Goal: Complete application form

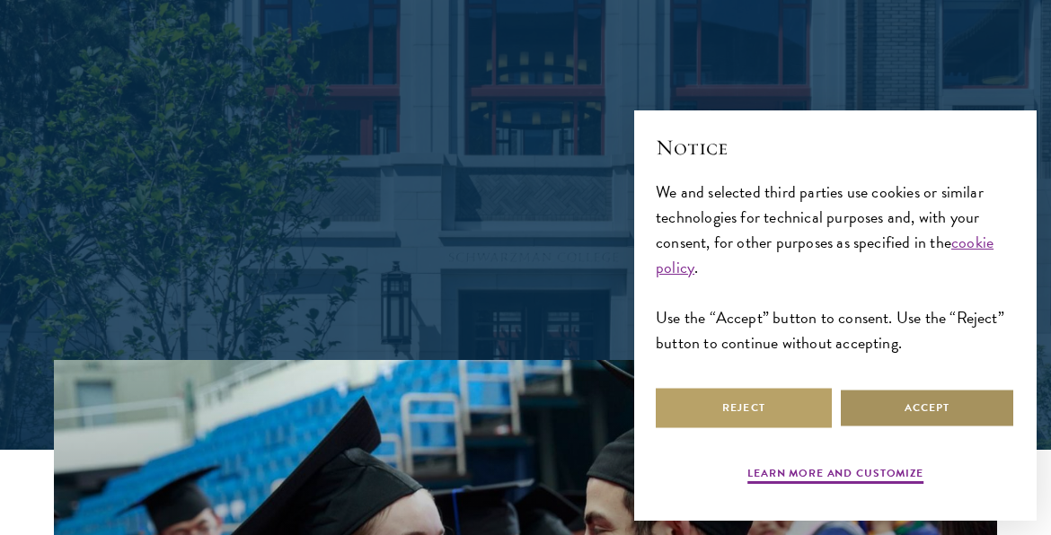
click at [902, 402] on button "Accept" at bounding box center [927, 408] width 176 height 40
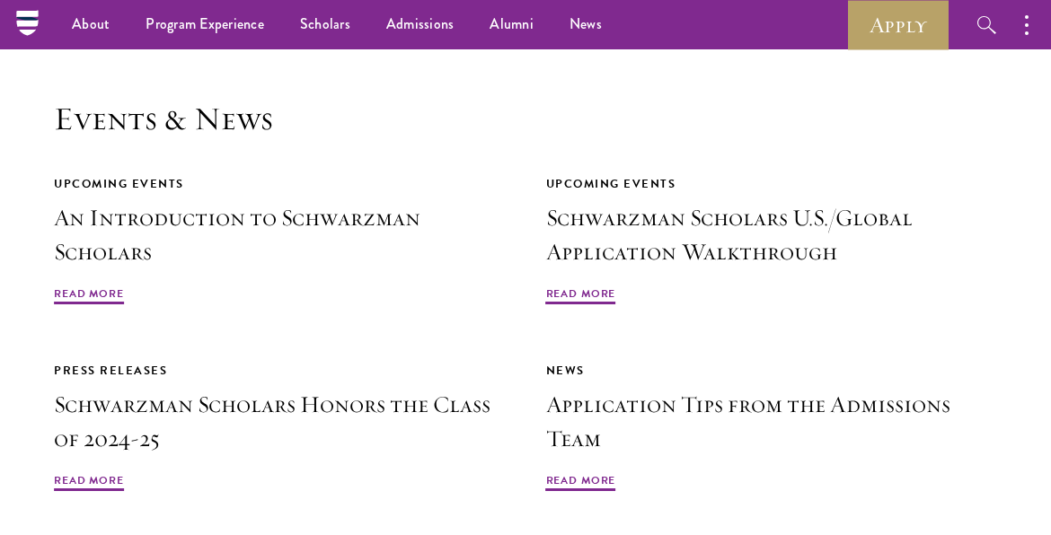
scroll to position [3808, 0]
click at [876, 23] on link "Apply" at bounding box center [898, 24] width 101 height 49
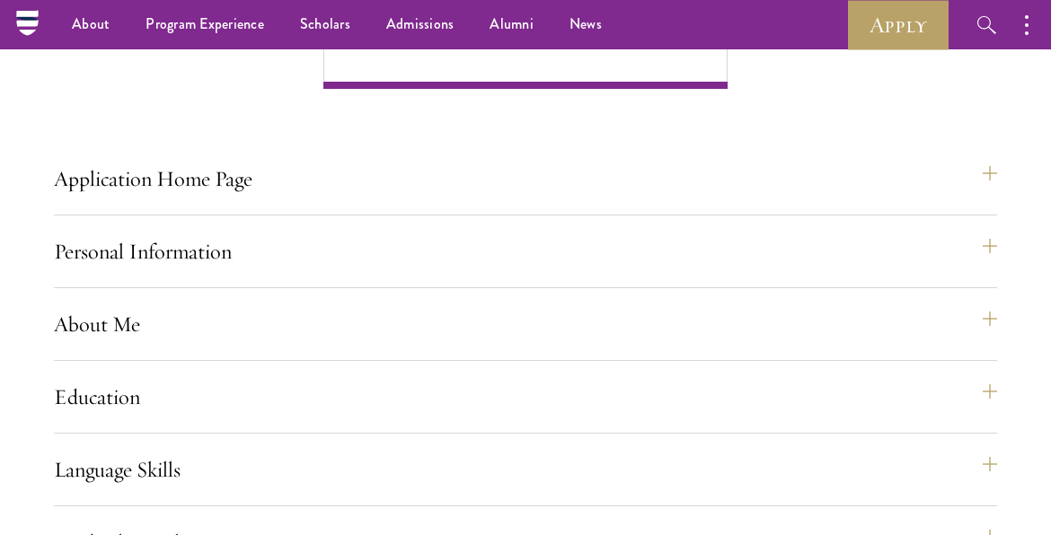
scroll to position [1415, 0]
click at [445, 201] on button "Application Home Page" at bounding box center [534, 179] width 943 height 43
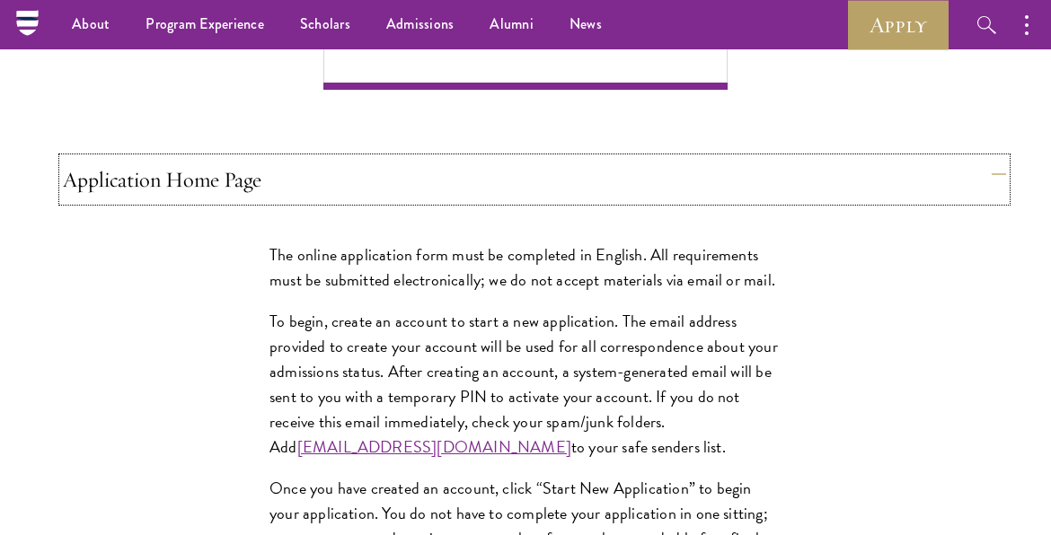
click at [445, 201] on button "Application Home Page" at bounding box center [534, 179] width 943 height 43
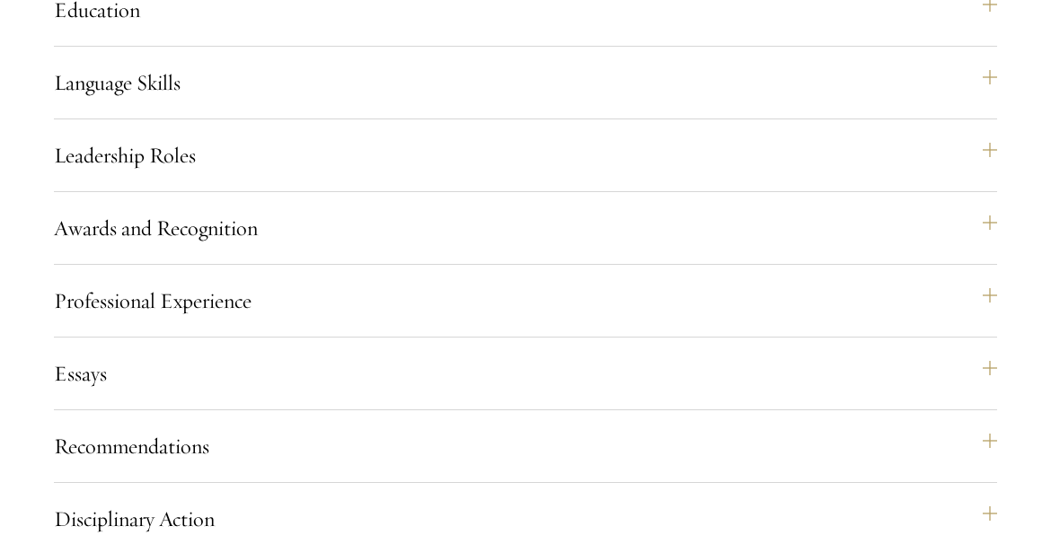
scroll to position [1805, 0]
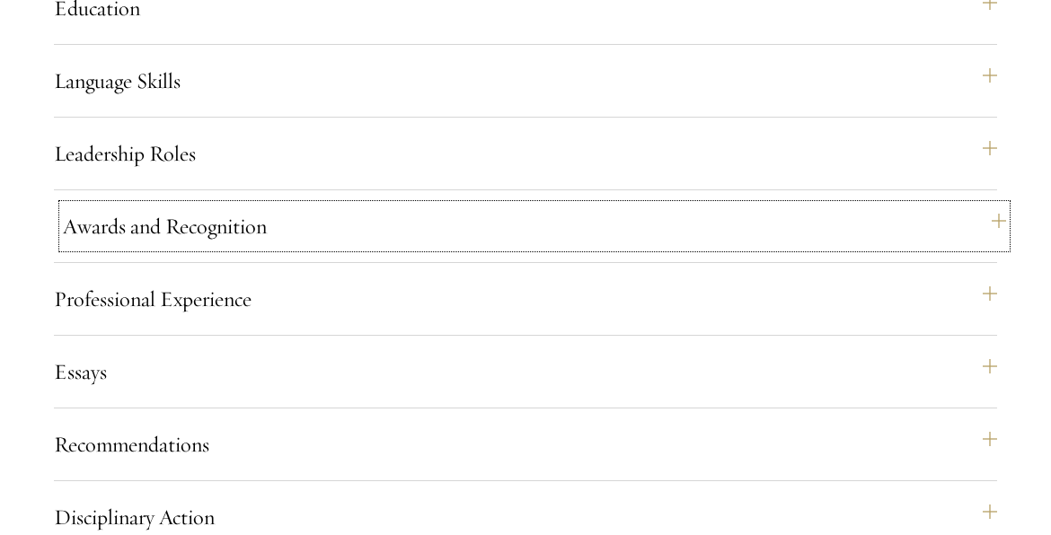
click at [409, 248] on button "Awards and Recognition" at bounding box center [534, 226] width 943 height 43
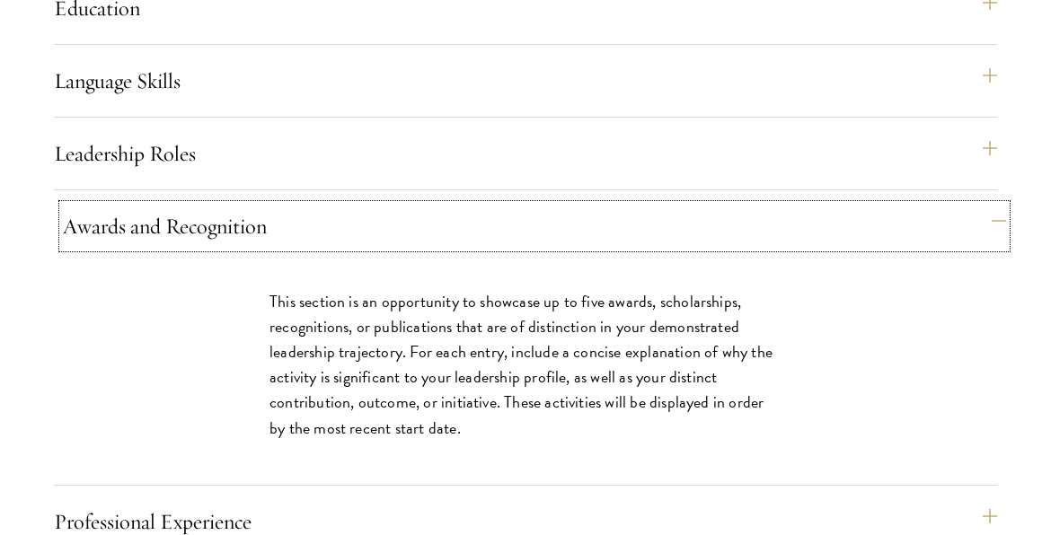
click at [409, 248] on button "Awards and Recognition" at bounding box center [534, 226] width 943 height 43
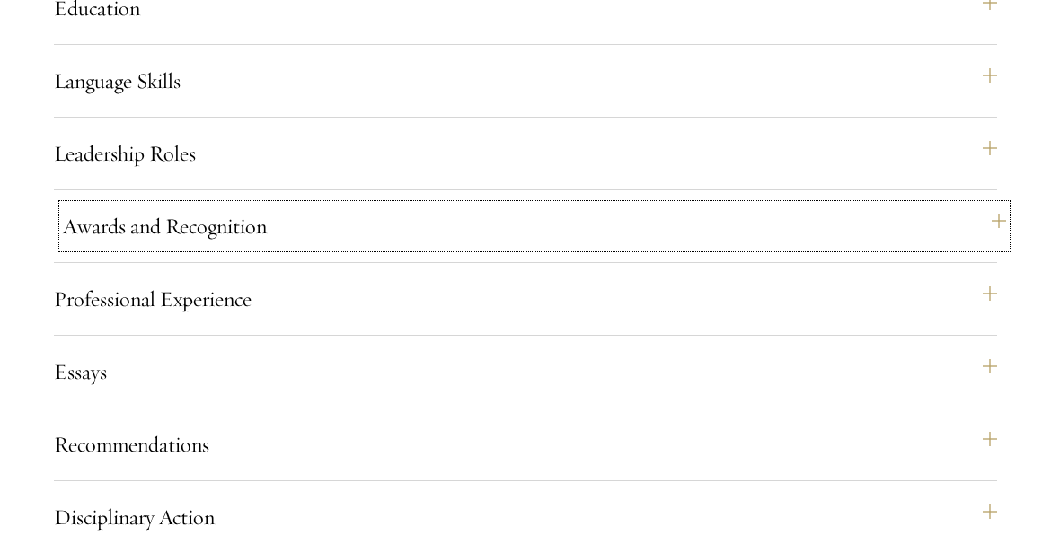
click at [409, 248] on button "Awards and Recognition" at bounding box center [534, 226] width 943 height 43
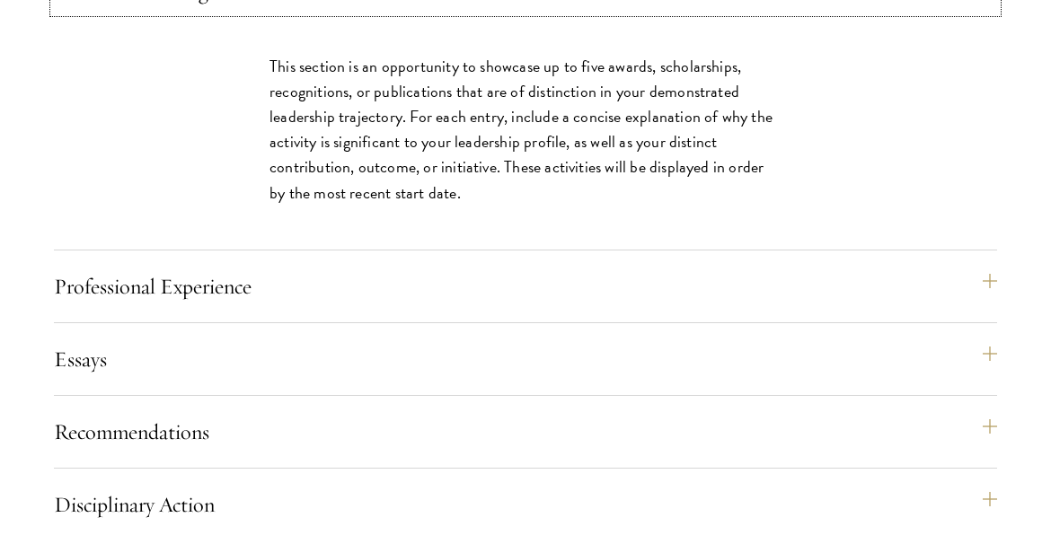
scroll to position [2041, 0]
click at [408, 307] on button "Professional Experience" at bounding box center [534, 285] width 943 height 43
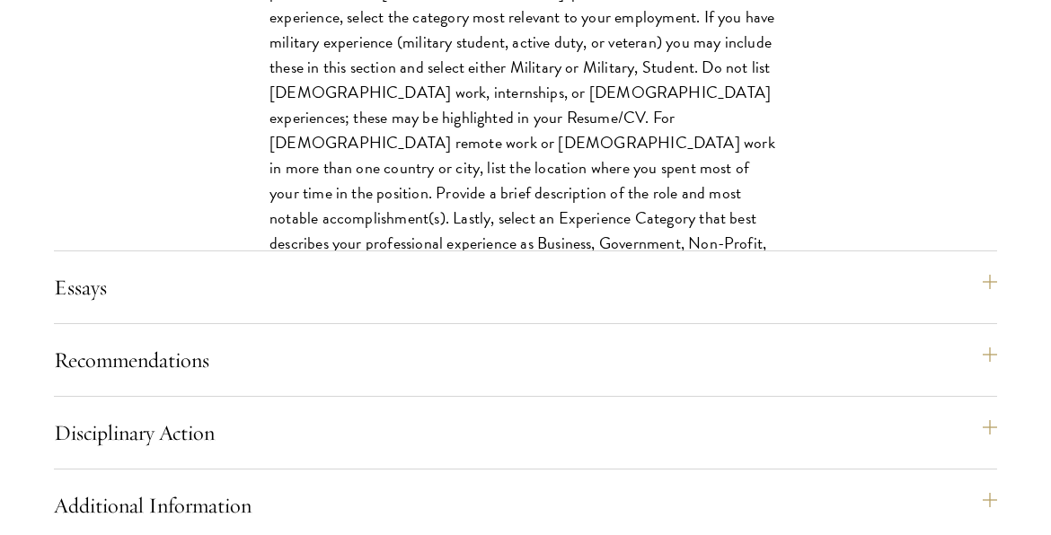
scroll to position [2371, 0]
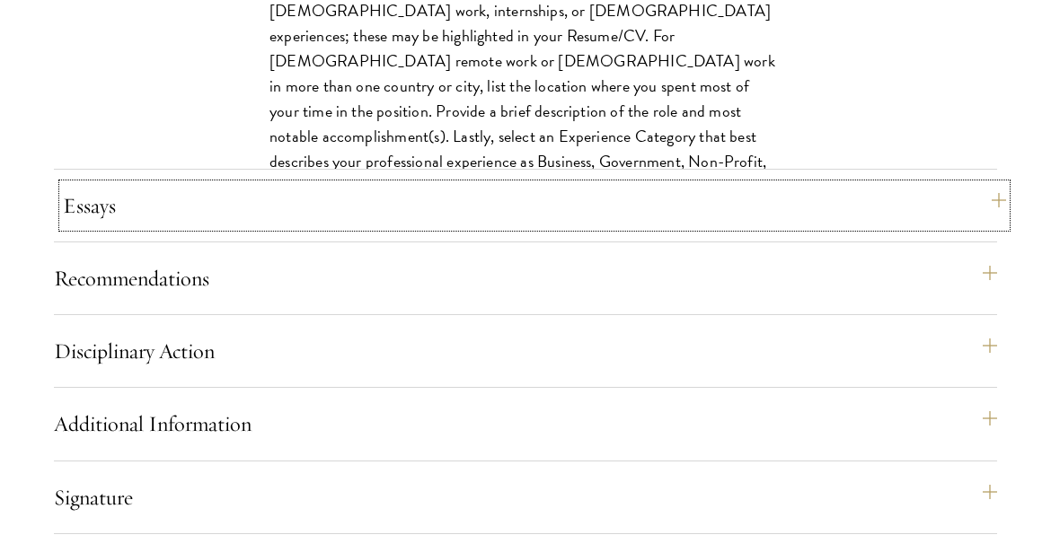
click at [449, 227] on button "Essays" at bounding box center [534, 205] width 943 height 43
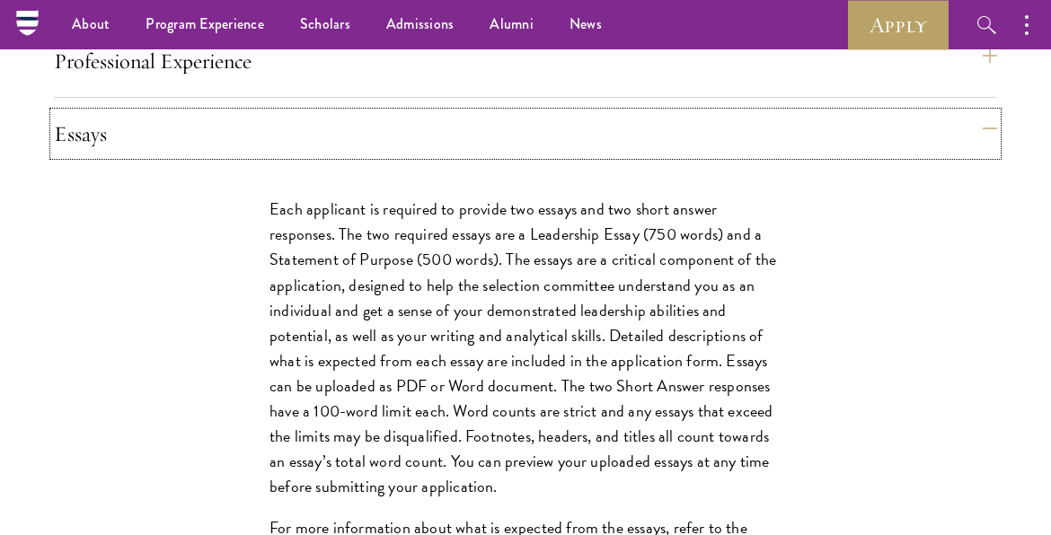
scroll to position [2038, 0]
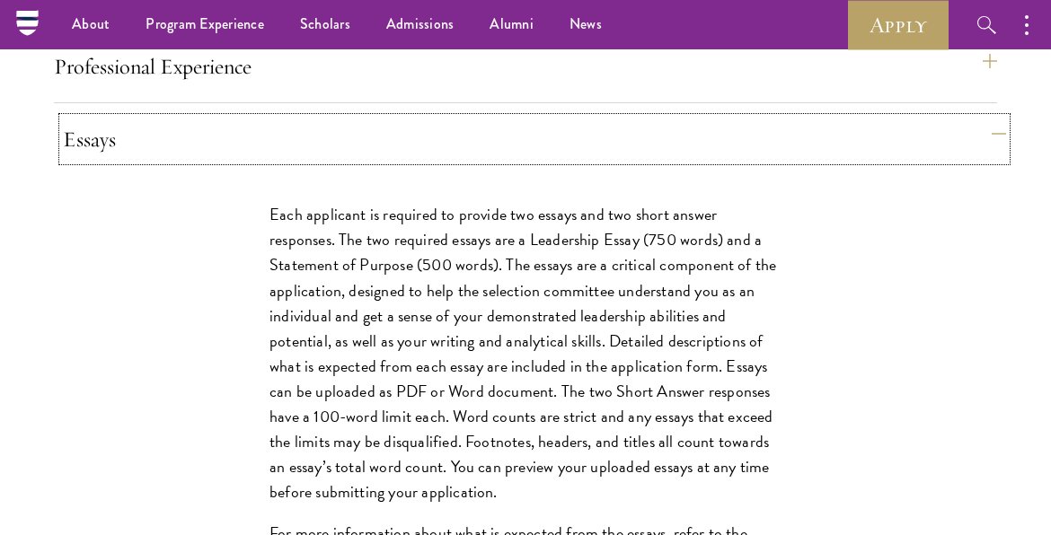
click at [510, 161] on button "Essays" at bounding box center [534, 139] width 943 height 43
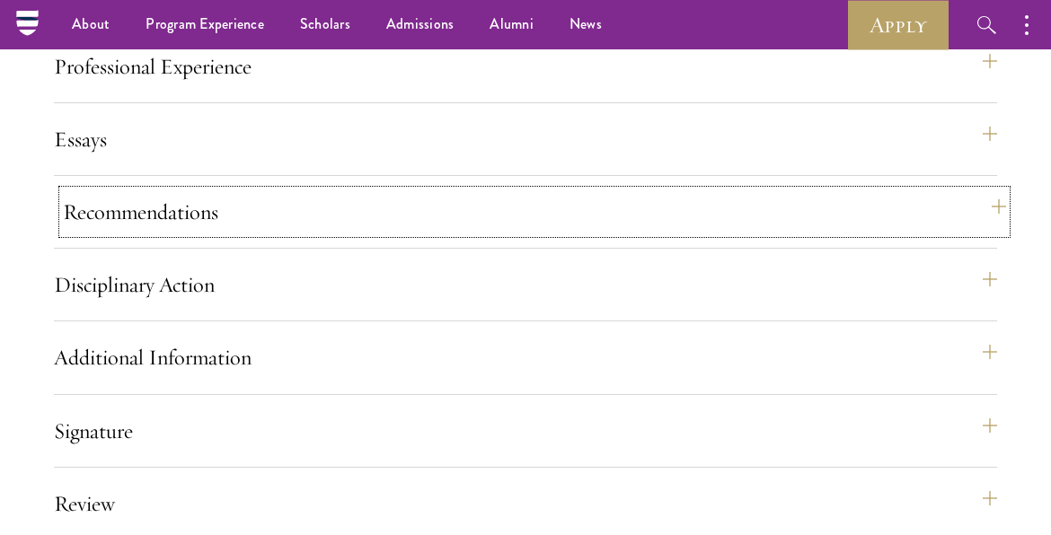
click at [461, 233] on button "Recommendations" at bounding box center [534, 211] width 943 height 43
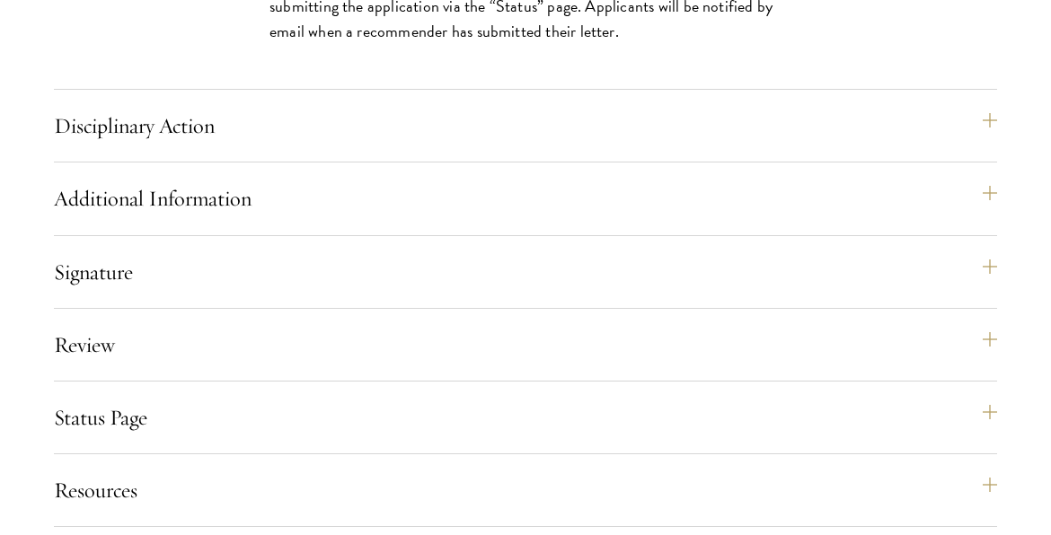
scroll to position [3292, 0]
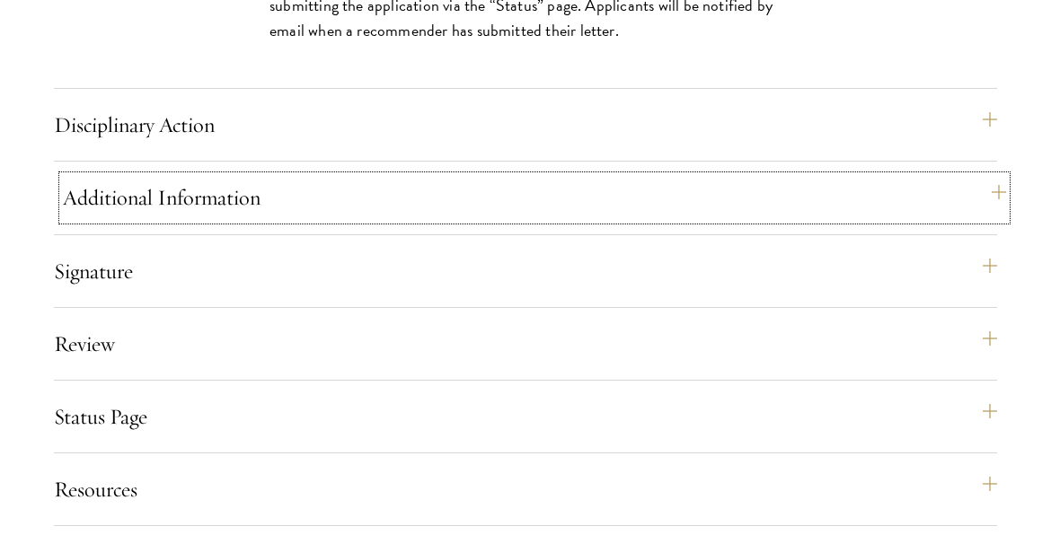
click at [451, 219] on button "Additional Information" at bounding box center [534, 197] width 943 height 43
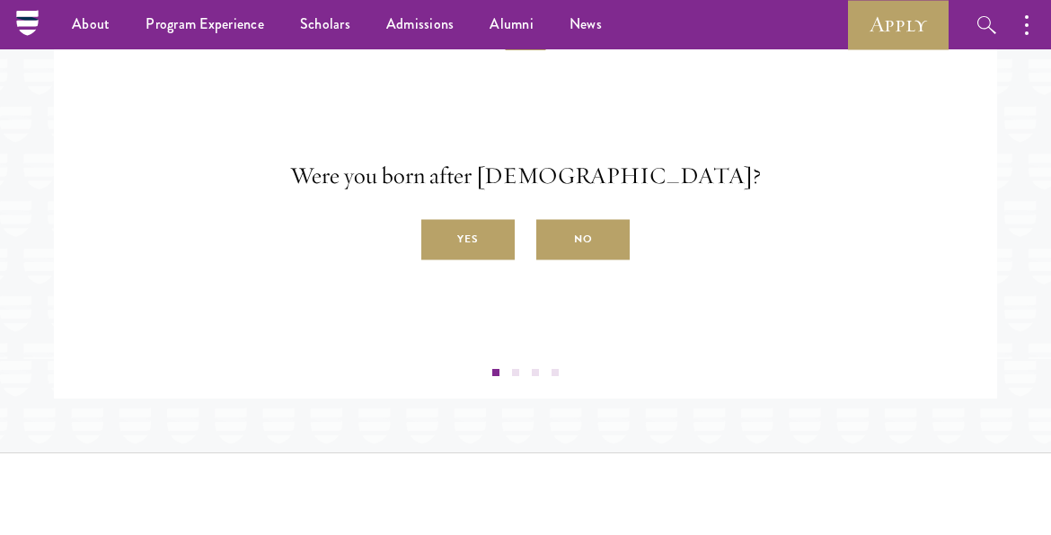
scroll to position [3456, 0]
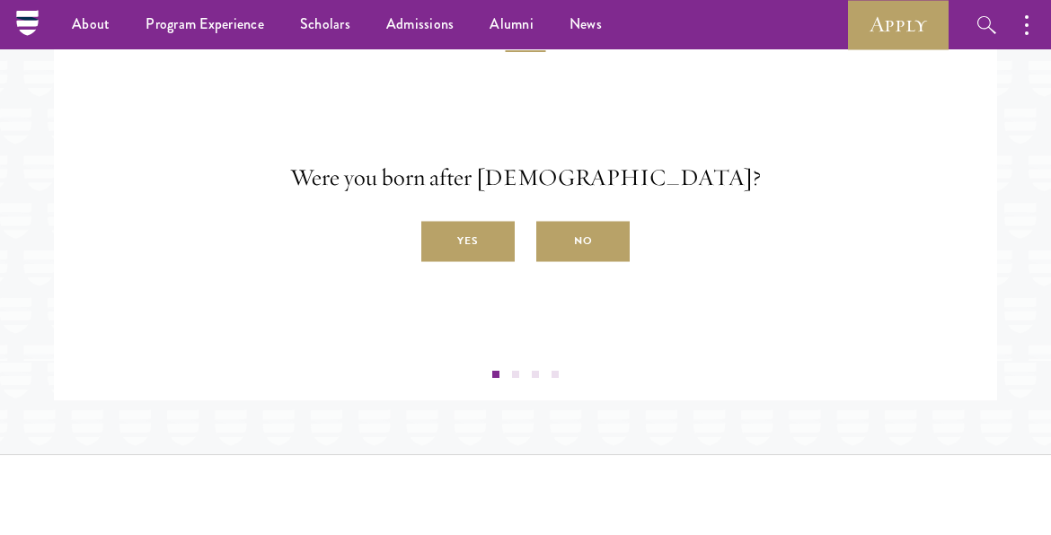
click at [471, 262] on label "Yes" at bounding box center [467, 242] width 93 height 40
click at [437, 240] on input "Yes" at bounding box center [429, 232] width 16 height 16
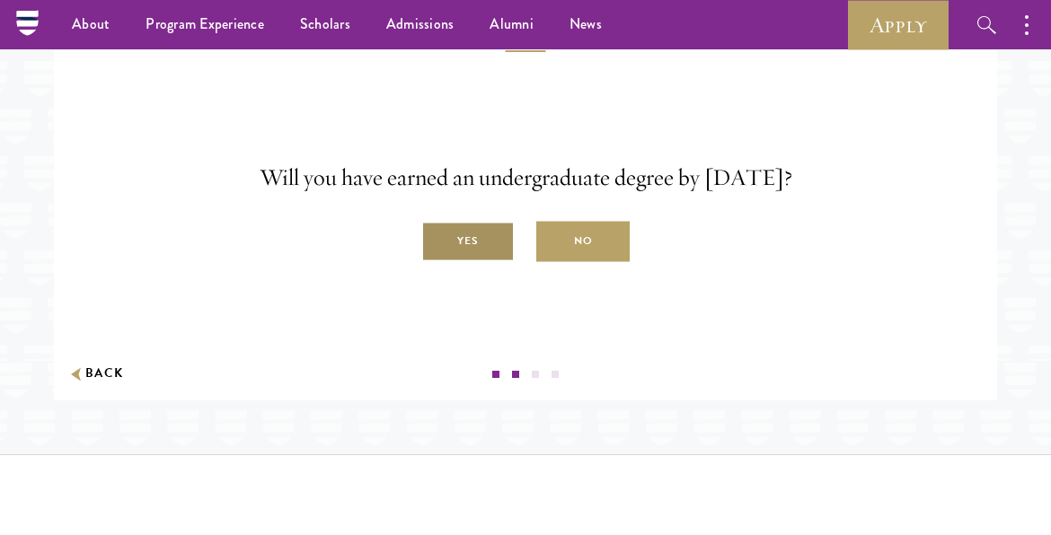
click at [488, 262] on label "Yes" at bounding box center [467, 242] width 93 height 40
click at [437, 240] on input "Yes" at bounding box center [429, 232] width 16 height 16
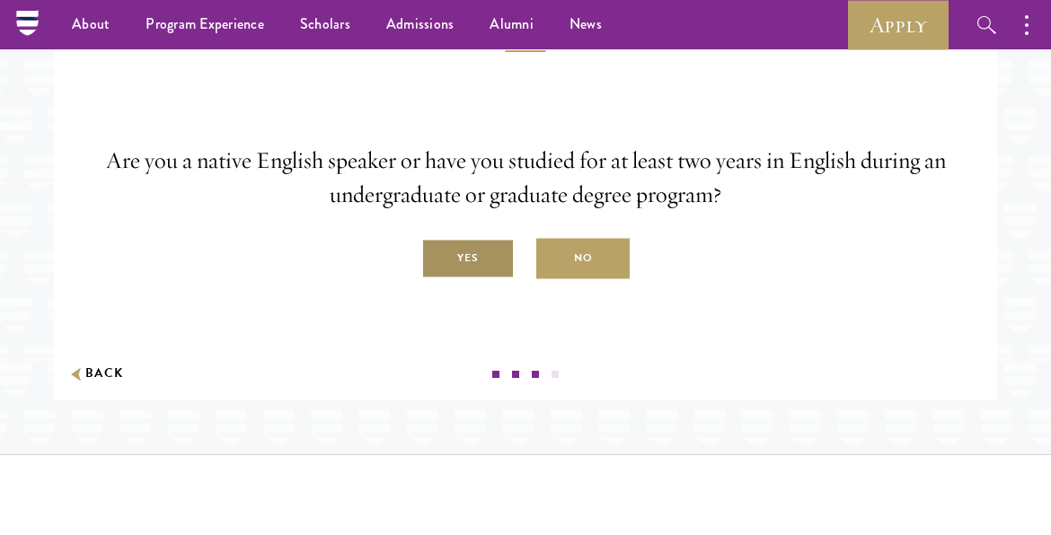
click at [471, 279] on label "Yes" at bounding box center [467, 259] width 93 height 40
click at [437, 257] on input "Yes" at bounding box center [429, 249] width 16 height 16
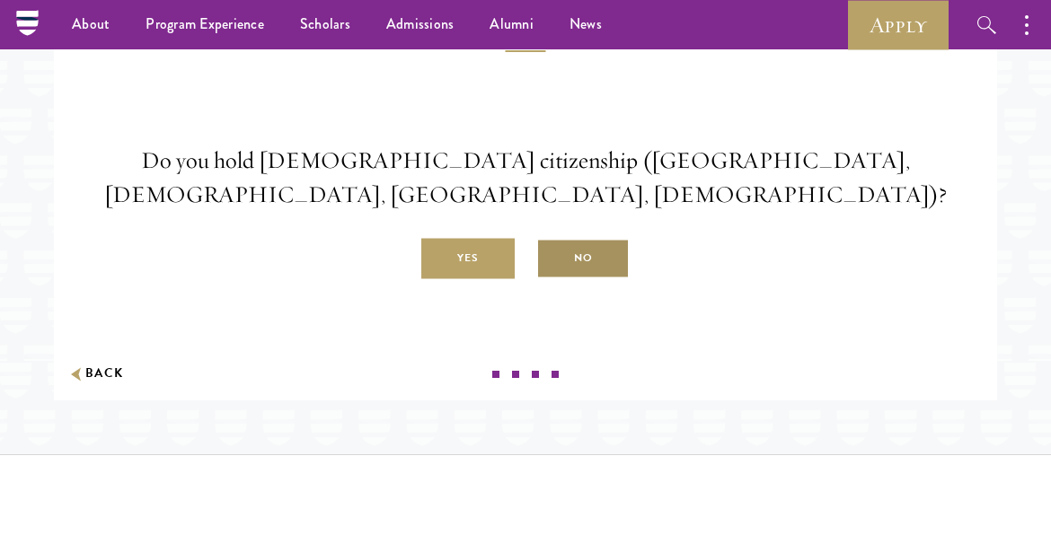
click at [582, 279] on label "No" at bounding box center [582, 259] width 93 height 40
click at [552, 257] on input "No" at bounding box center [544, 249] width 16 height 16
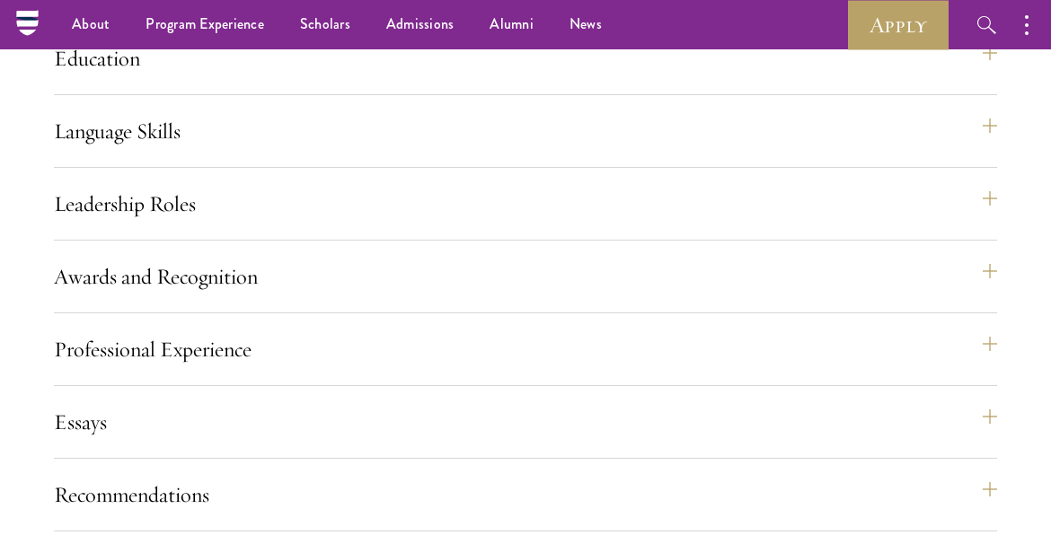
scroll to position [1625, 0]
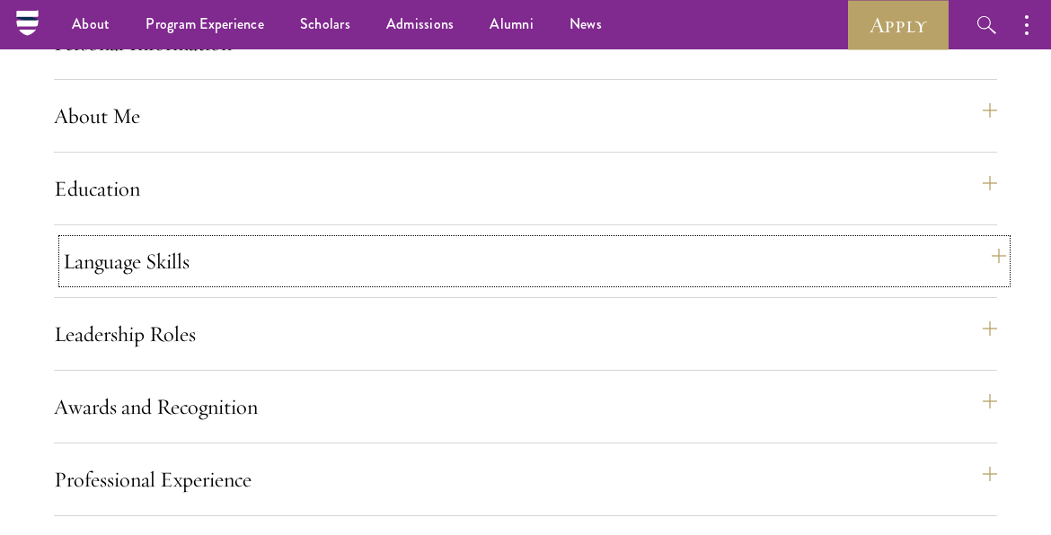
click at [427, 283] on button "Language Skills" at bounding box center [534, 261] width 943 height 43
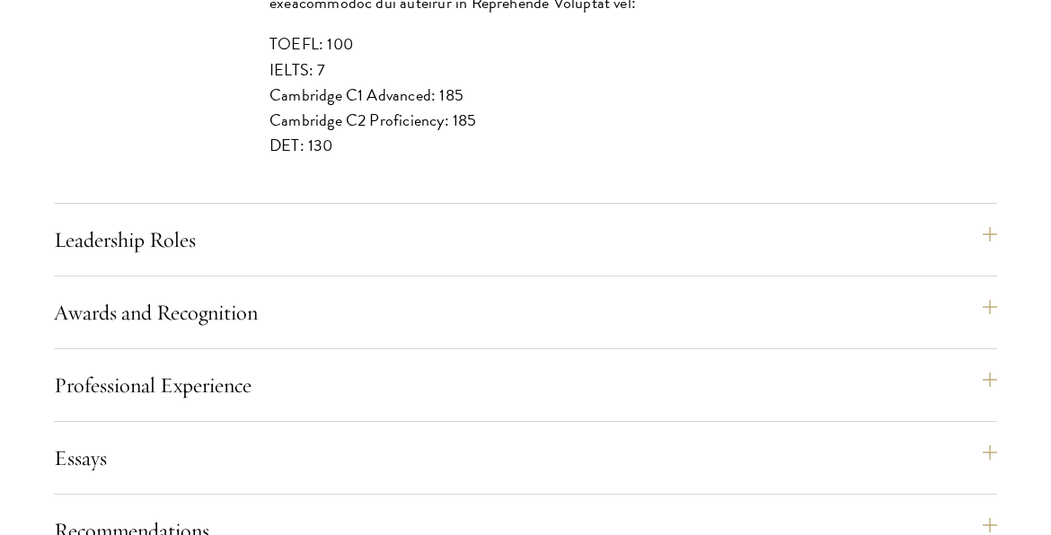
scroll to position [2479, 0]
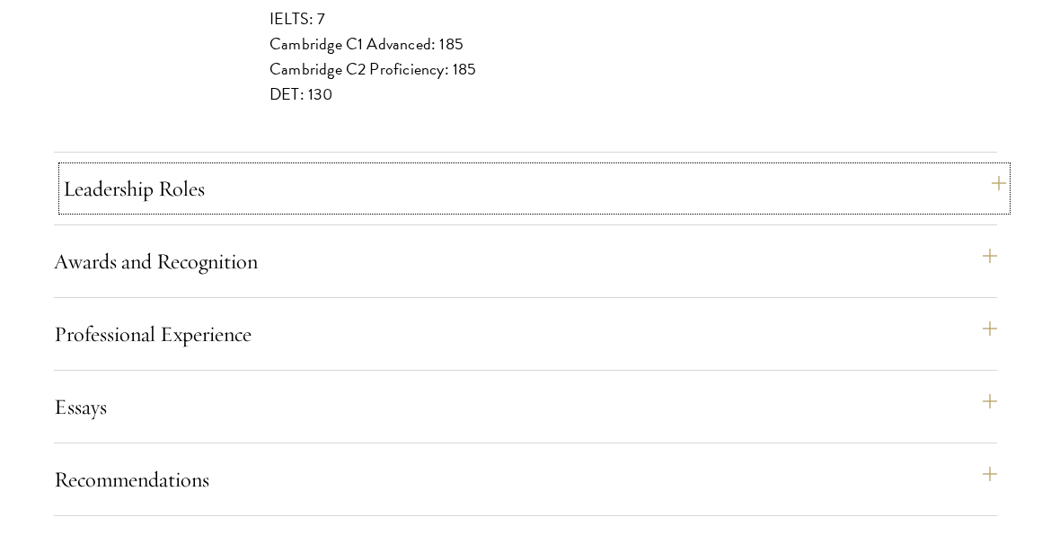
click at [521, 210] on button "Leadership Roles" at bounding box center [534, 188] width 943 height 43
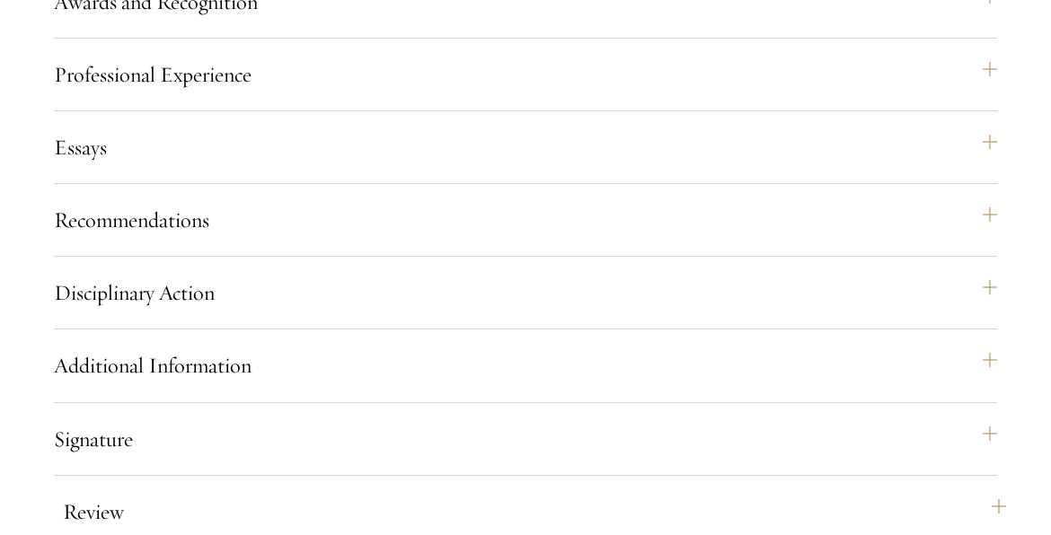
scroll to position [2369, 0]
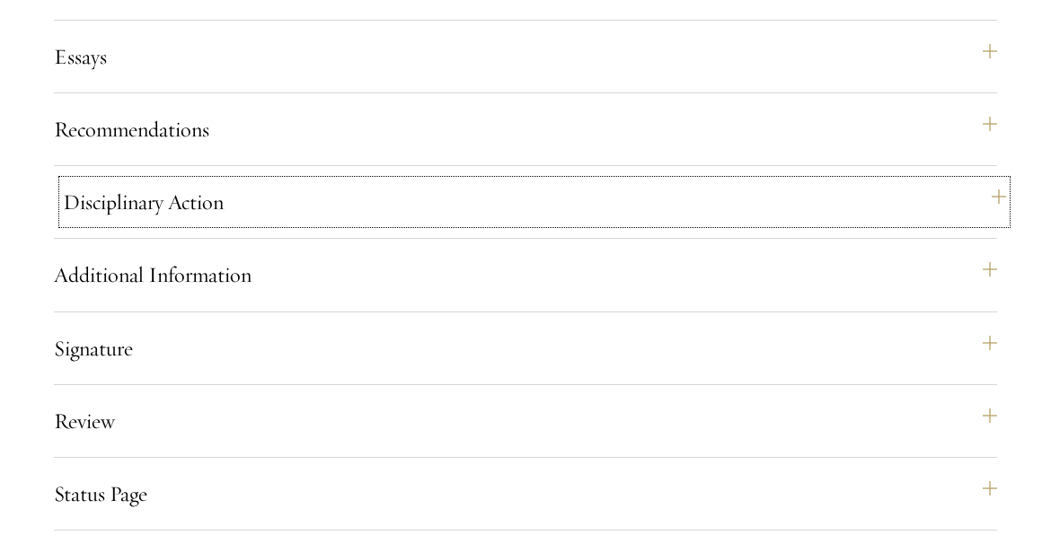
click at [501, 224] on button "Disciplinary Action" at bounding box center [534, 202] width 943 height 43
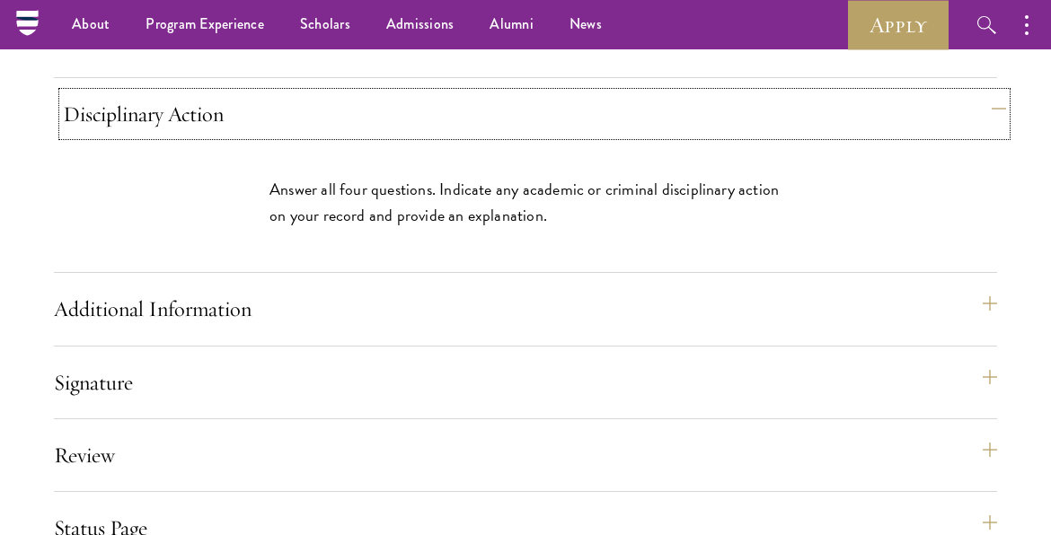
scroll to position [2120, 0]
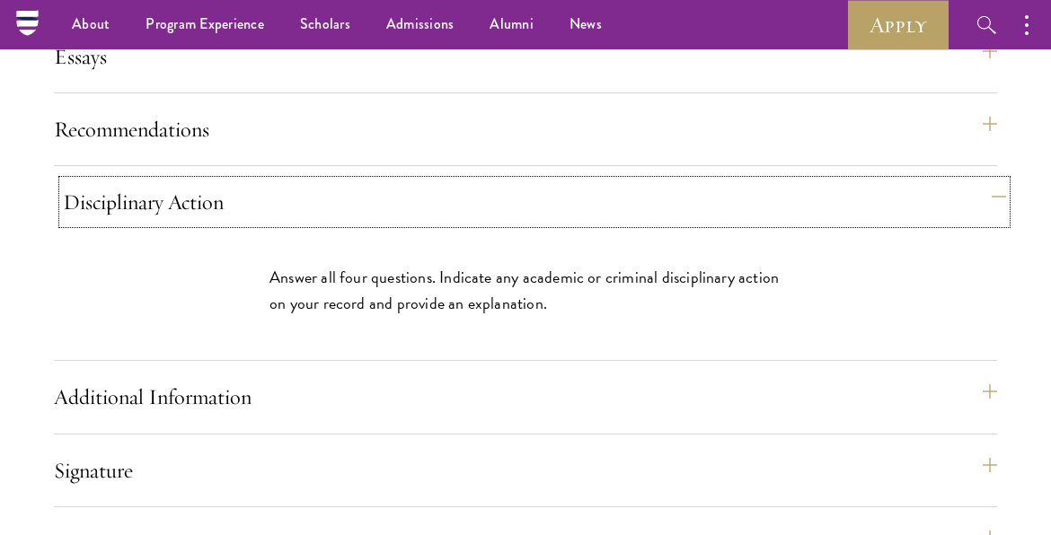
click at [501, 224] on button "Disciplinary Action" at bounding box center [534, 202] width 943 height 43
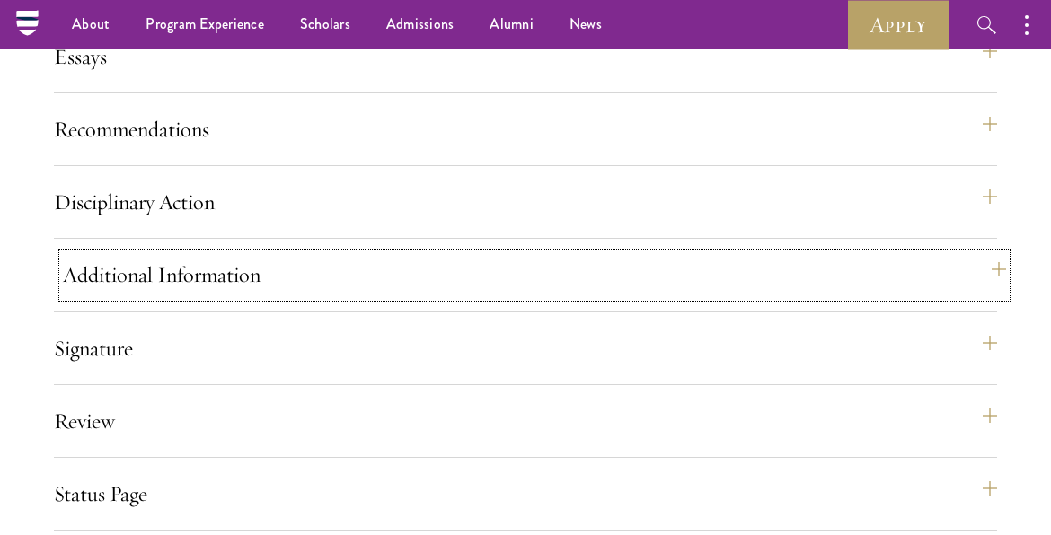
click at [427, 296] on button "Additional Information" at bounding box center [534, 274] width 943 height 43
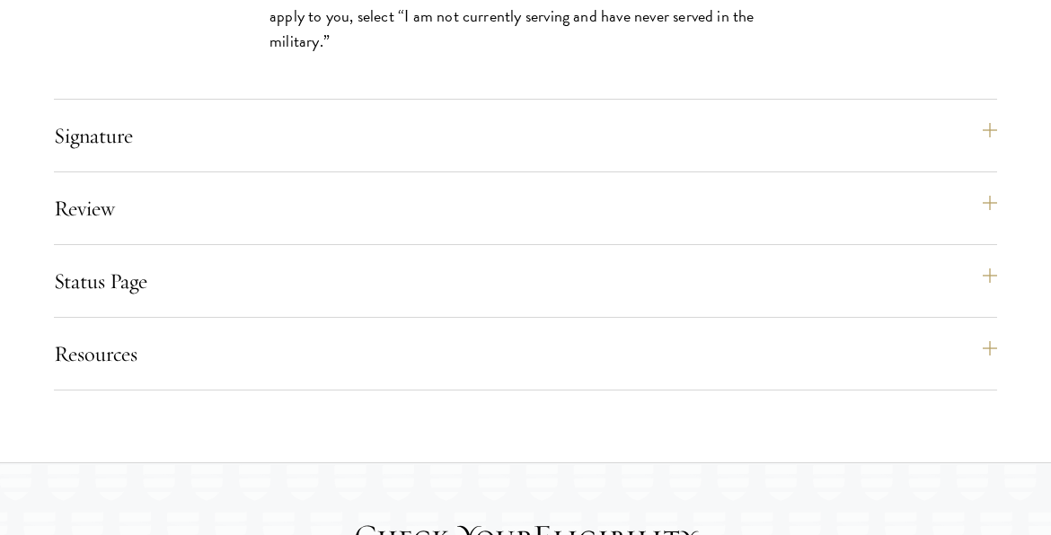
scroll to position [2816, 0]
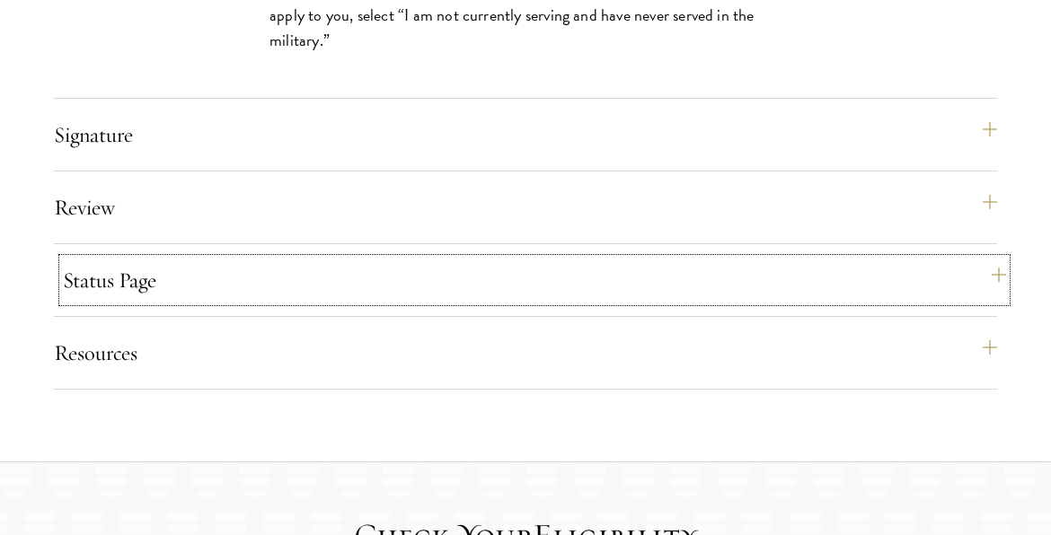
click at [387, 302] on button "Status Page" at bounding box center [534, 280] width 943 height 43
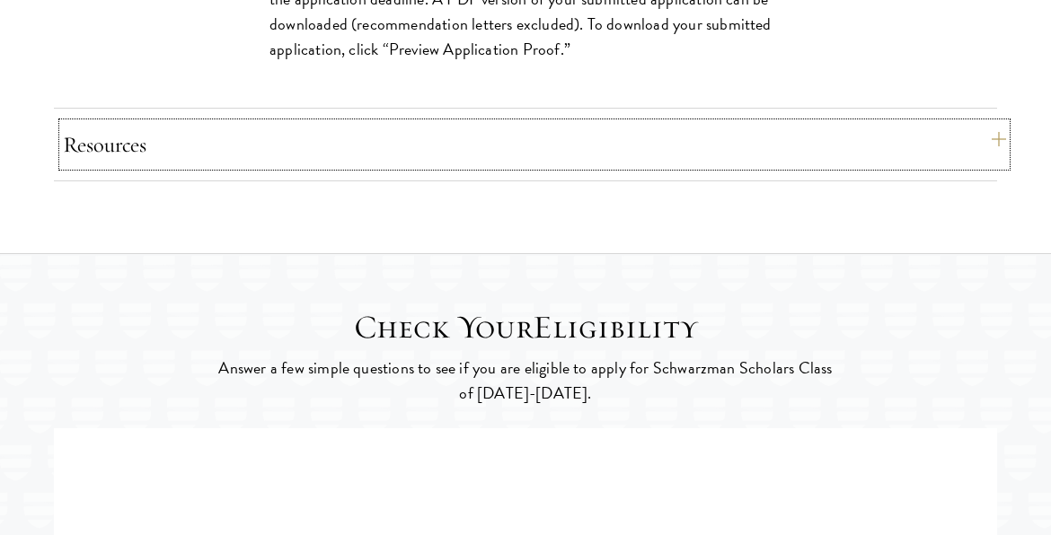
click at [482, 166] on button "Resources" at bounding box center [534, 144] width 943 height 43
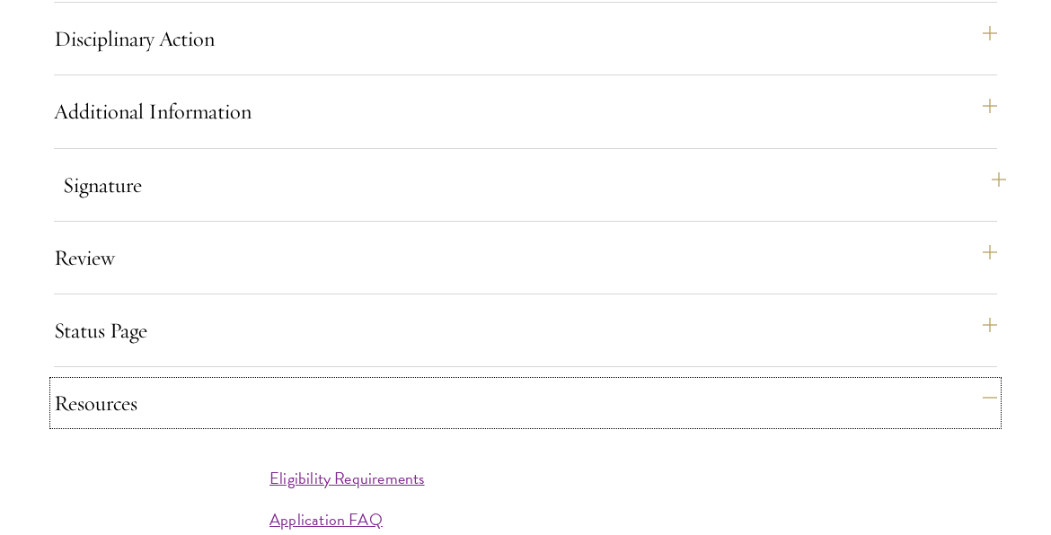
scroll to position [2285, 0]
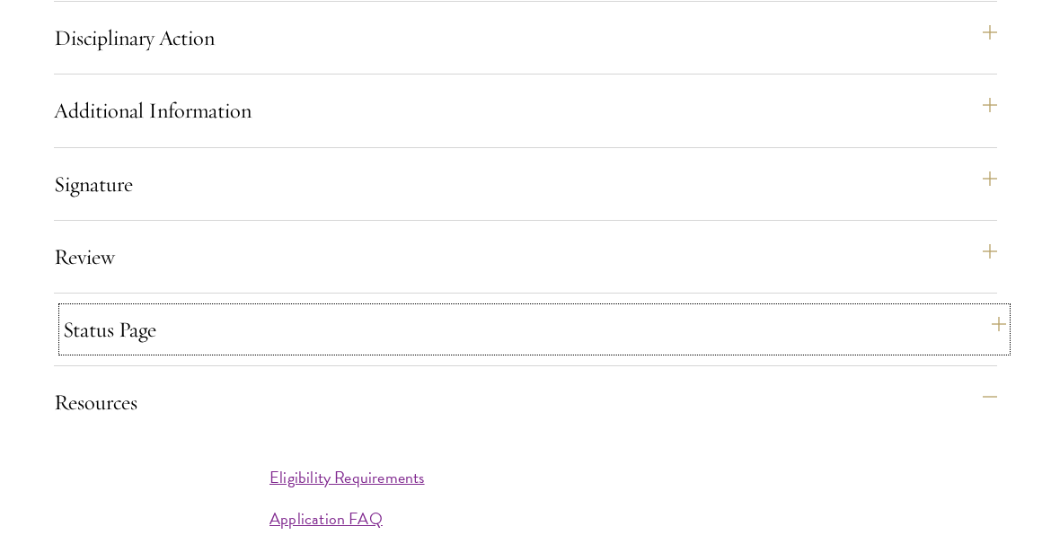
click at [301, 351] on button "Status Page" at bounding box center [534, 329] width 943 height 43
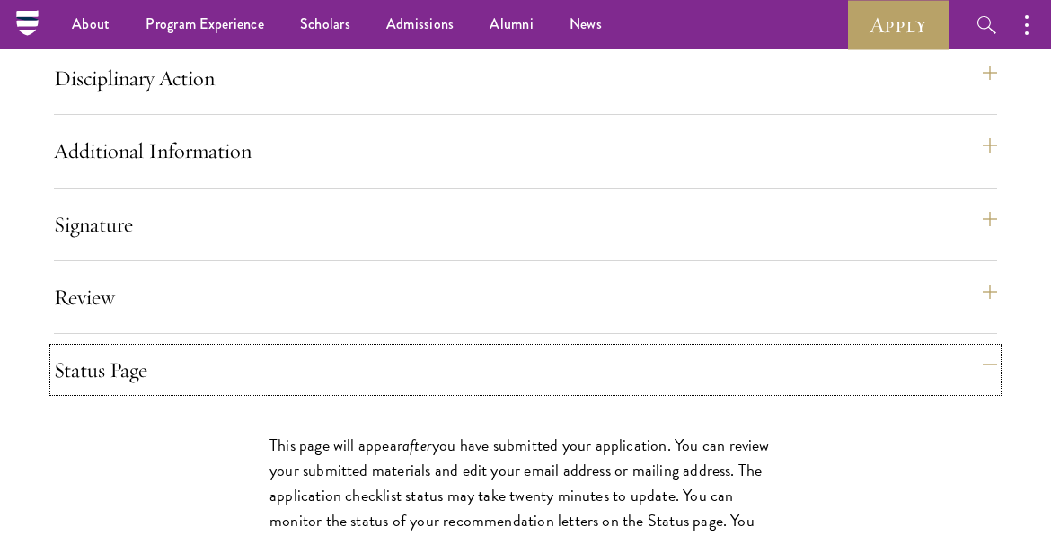
scroll to position [2241, 0]
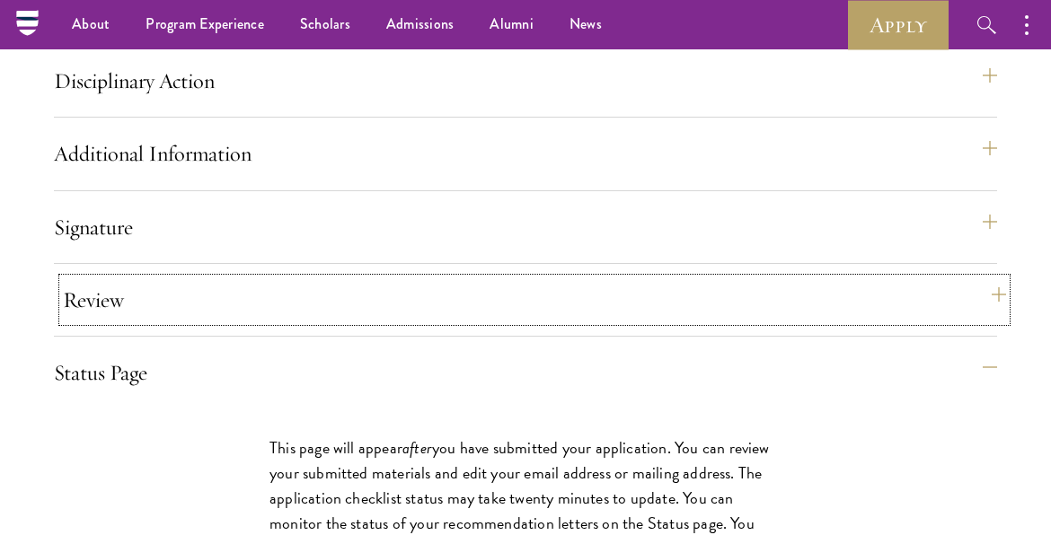
click at [477, 321] on button "Review" at bounding box center [534, 299] width 943 height 43
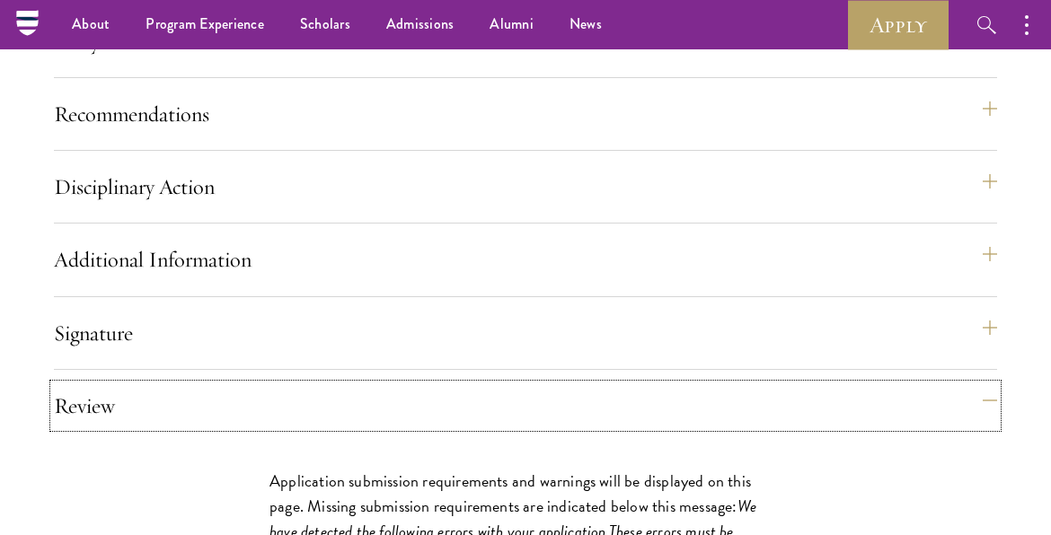
scroll to position [2123, 0]
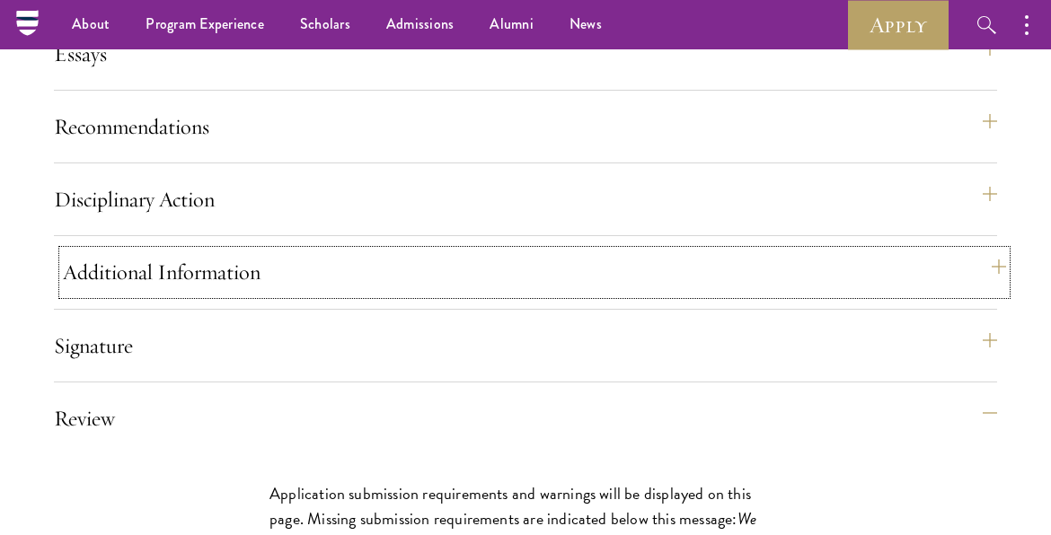
click at [483, 294] on button "Additional Information" at bounding box center [534, 272] width 943 height 43
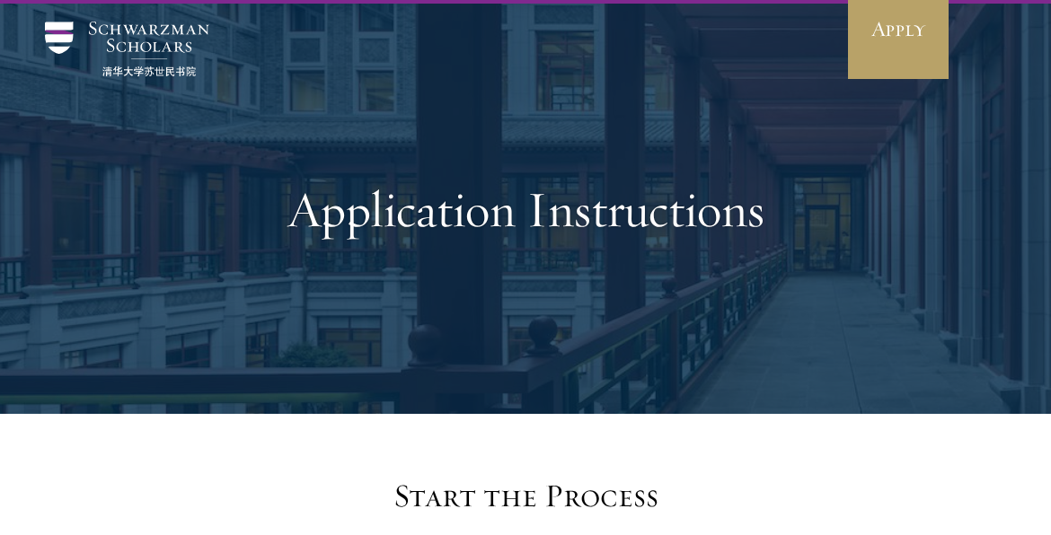
scroll to position [0, 0]
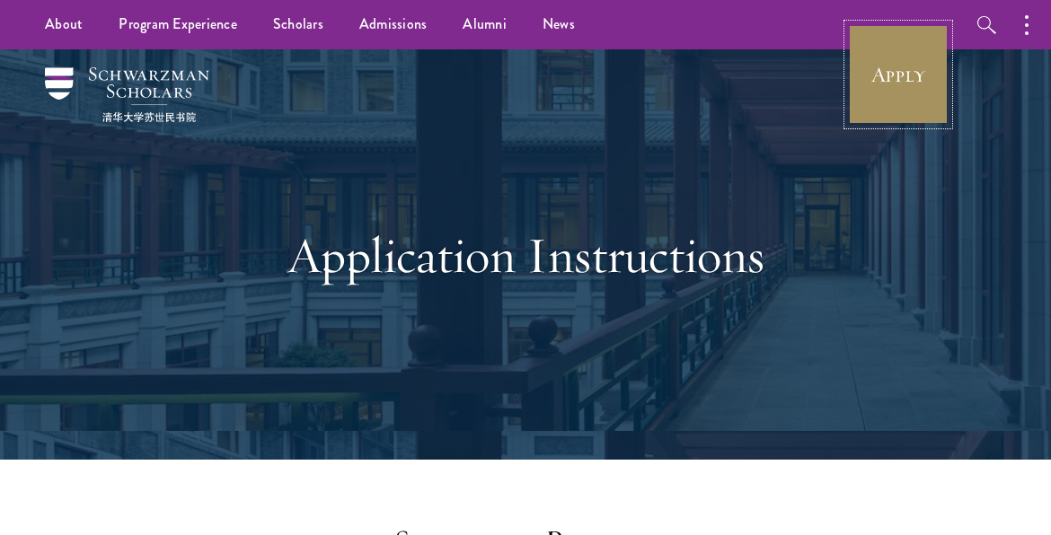
click at [908, 79] on link "Apply" at bounding box center [898, 74] width 101 height 101
